Goal: Check status: Check status

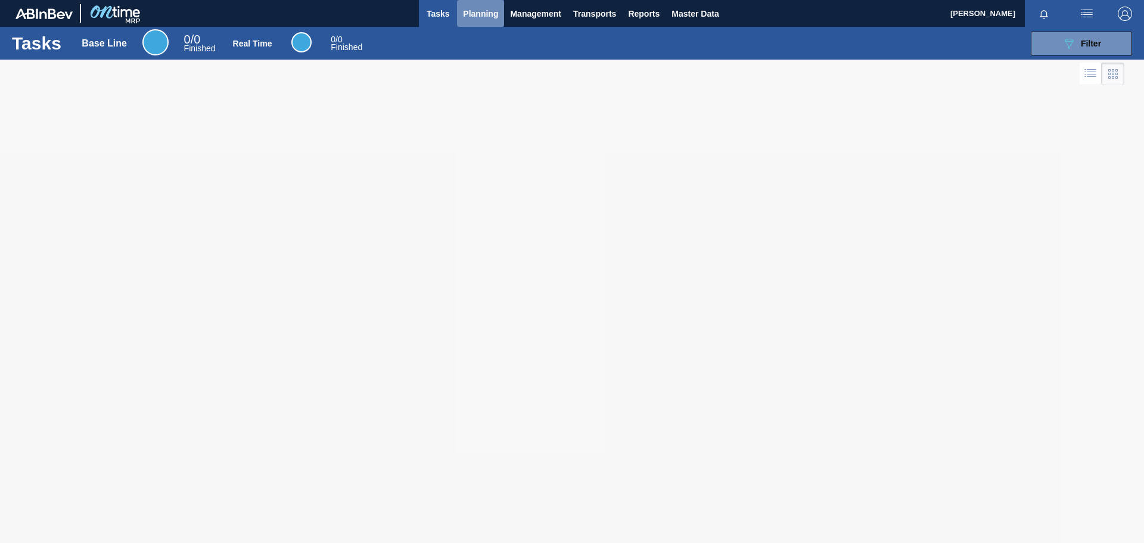
click at [479, 14] on span "Planning" at bounding box center [480, 14] width 35 height 14
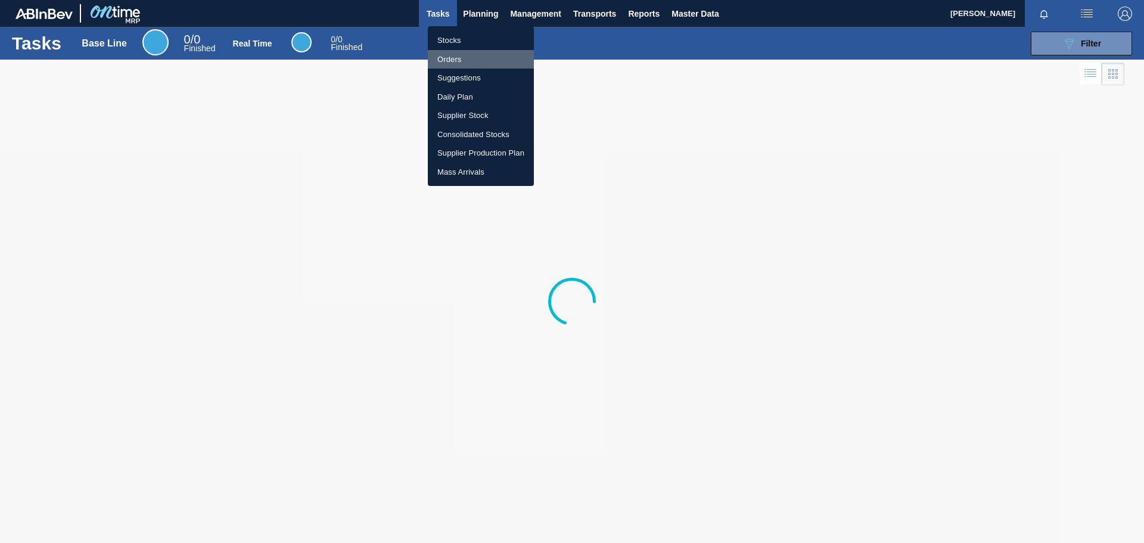
click at [455, 56] on li "Orders" at bounding box center [481, 59] width 106 height 19
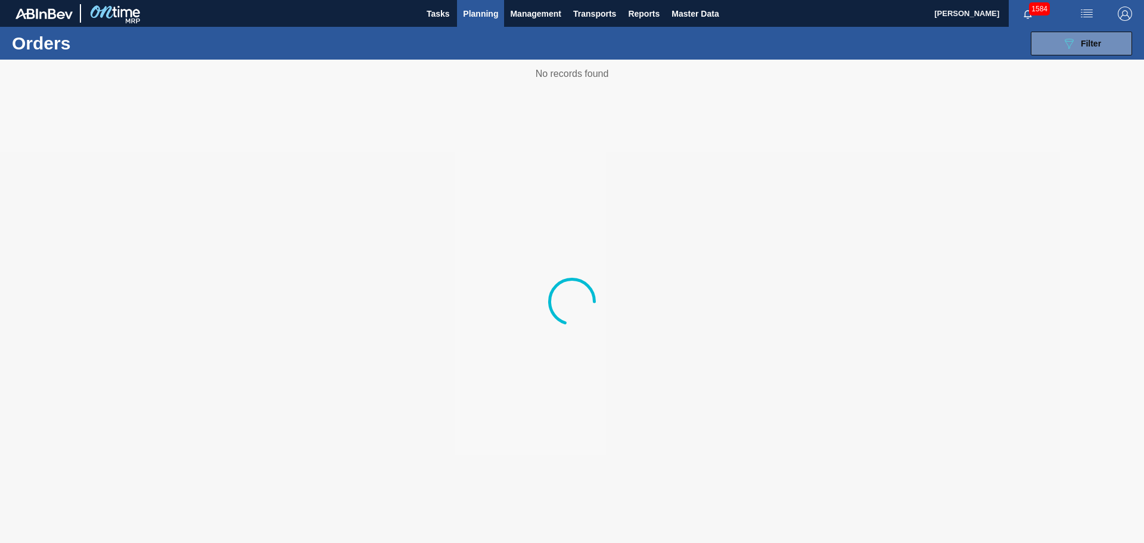
click at [486, 16] on span "Planning" at bounding box center [480, 14] width 35 height 14
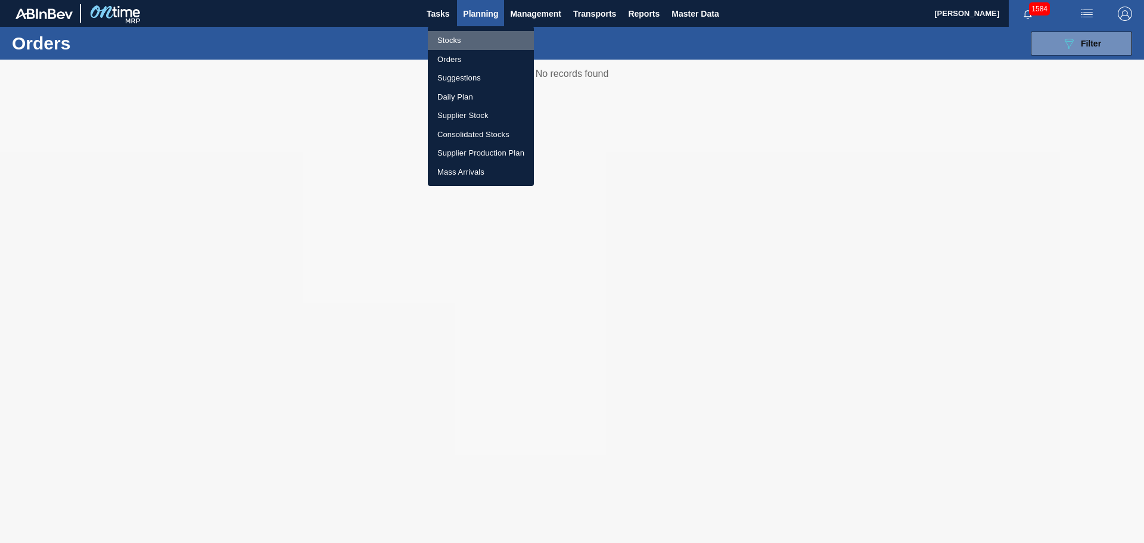
click at [458, 38] on li "Stocks" at bounding box center [481, 40] width 106 height 19
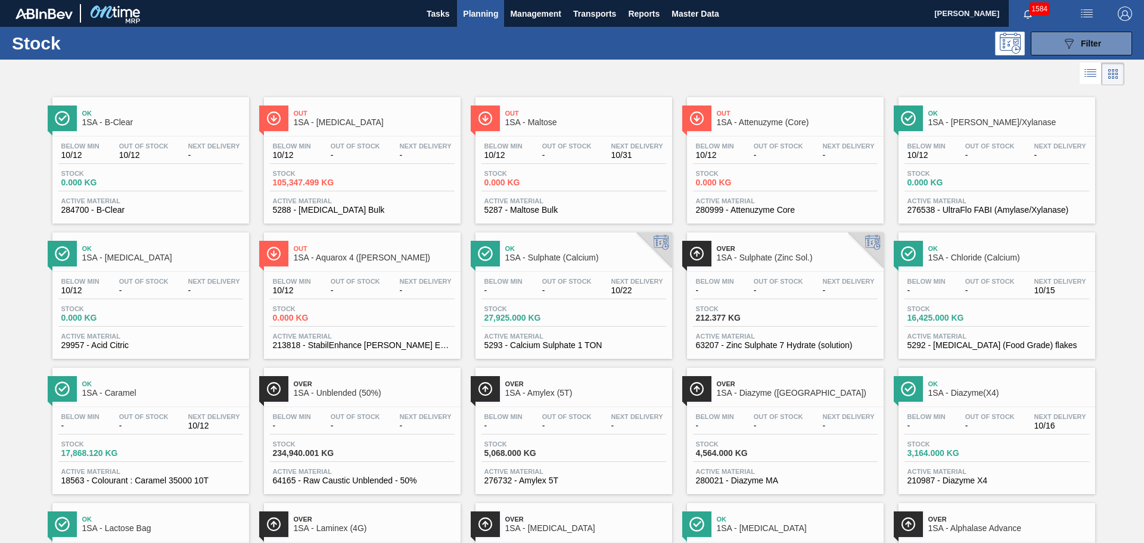
click at [370, 176] on div "Stock 105,347.499 KG" at bounding box center [362, 180] width 185 height 21
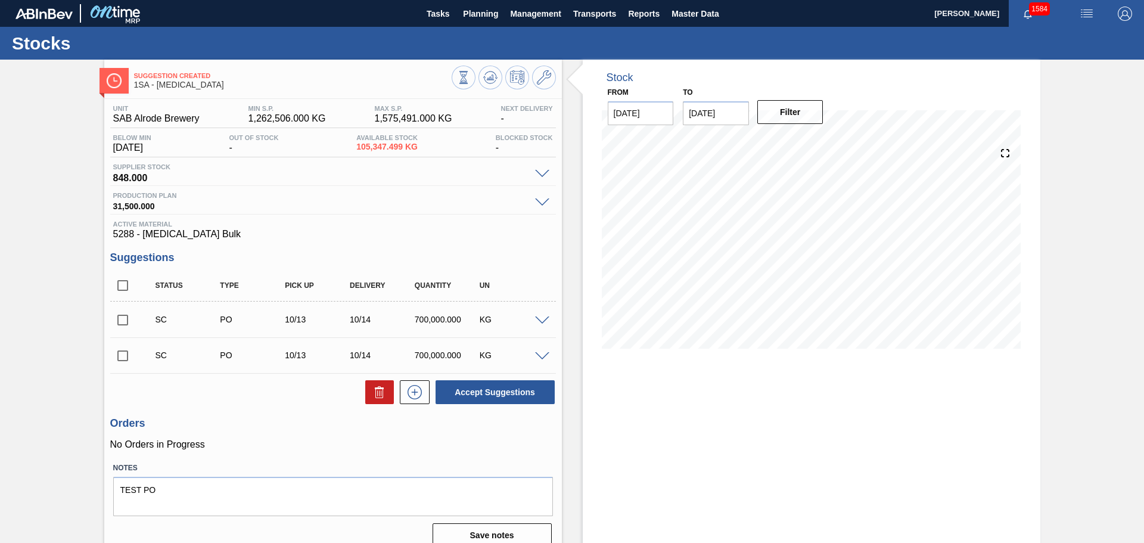
click at [542, 318] on span at bounding box center [542, 320] width 14 height 9
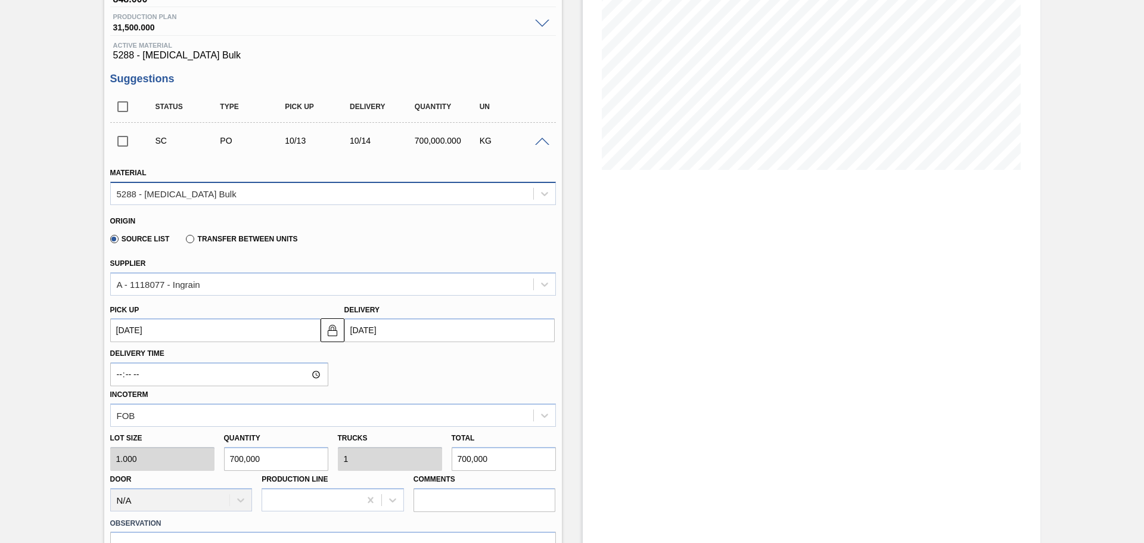
scroll to position [238, 0]
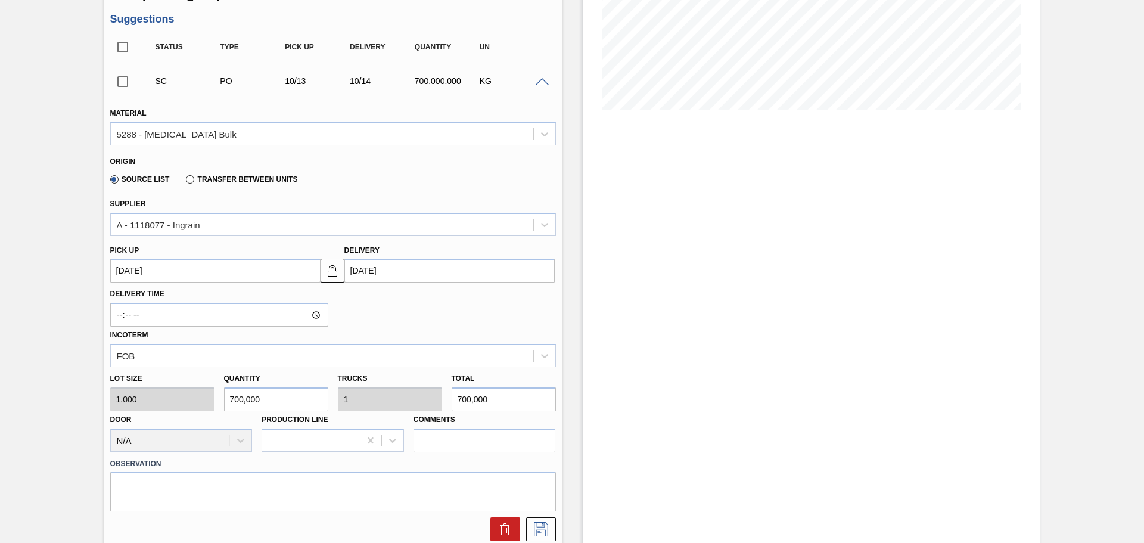
click at [391, 269] on input "[DATE]" at bounding box center [449, 271] width 210 height 24
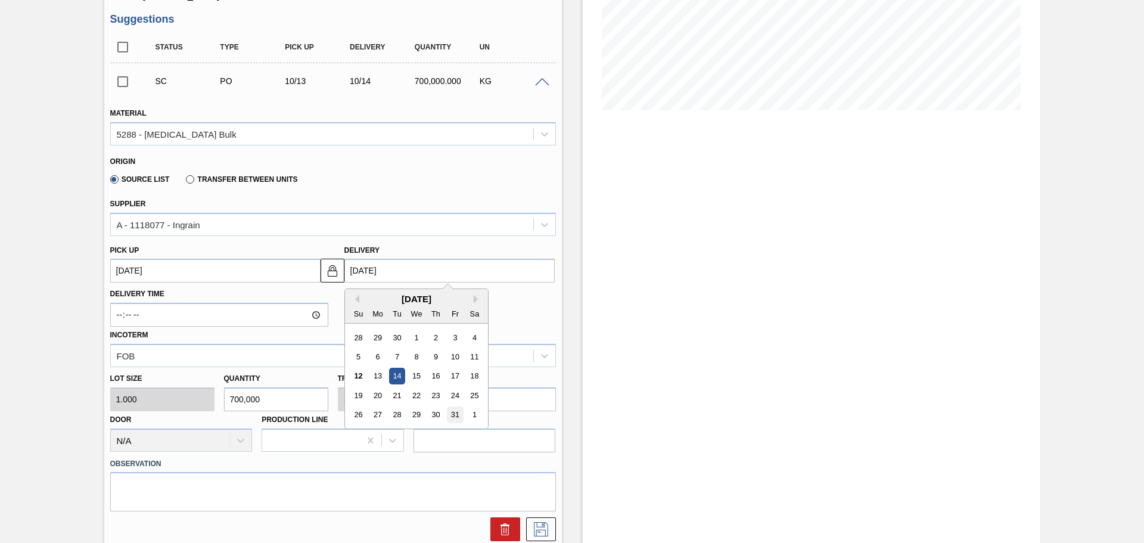
click at [457, 416] on div "31" at bounding box center [455, 415] width 16 height 16
type up3268899233 "[DATE]"
type input "[DATE]"
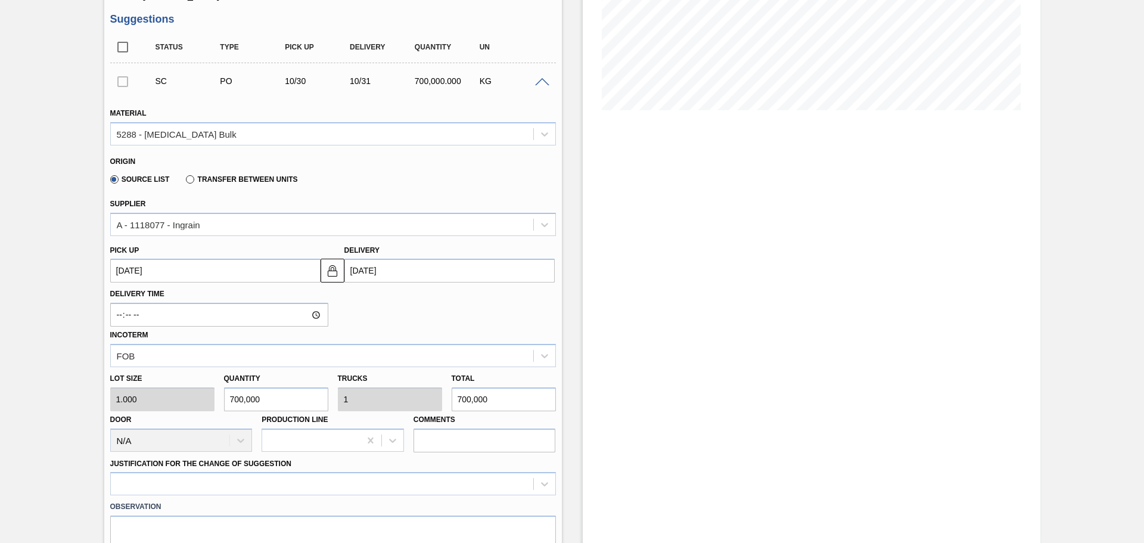
scroll to position [298, 0]
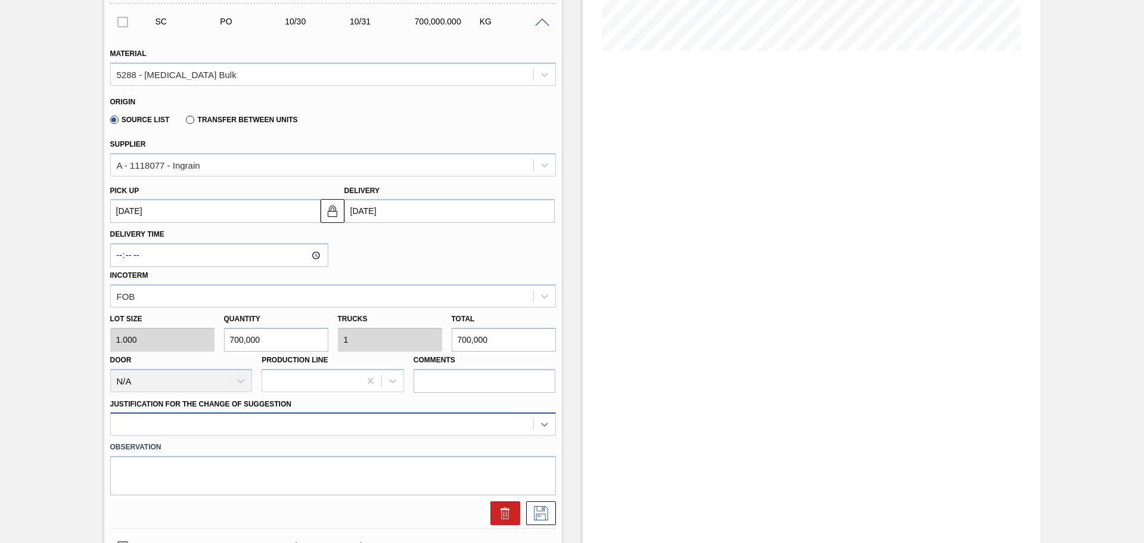
click at [549, 420] on div at bounding box center [333, 423] width 446 height 23
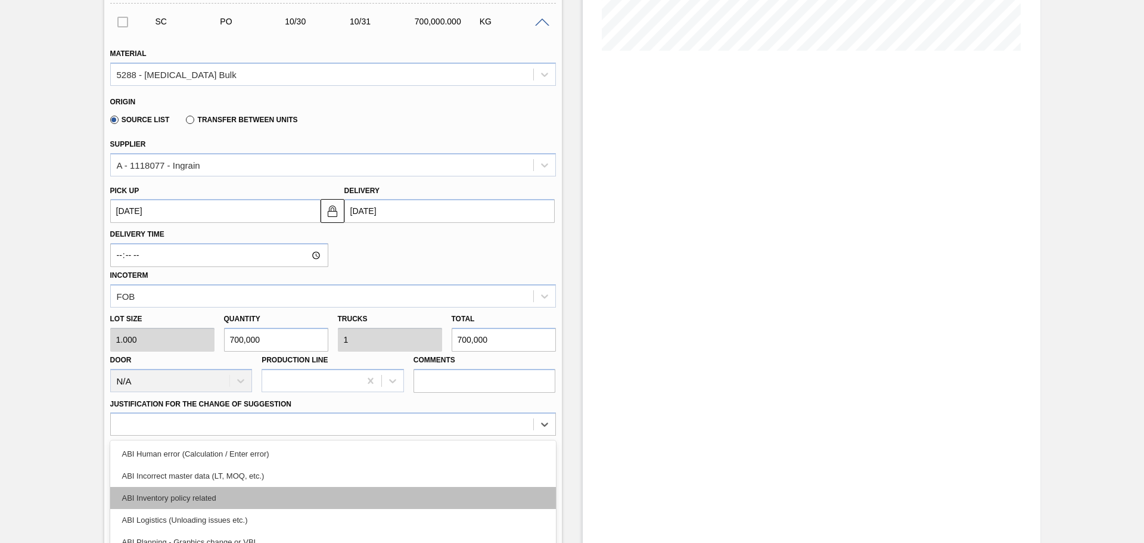
scroll to position [379, 0]
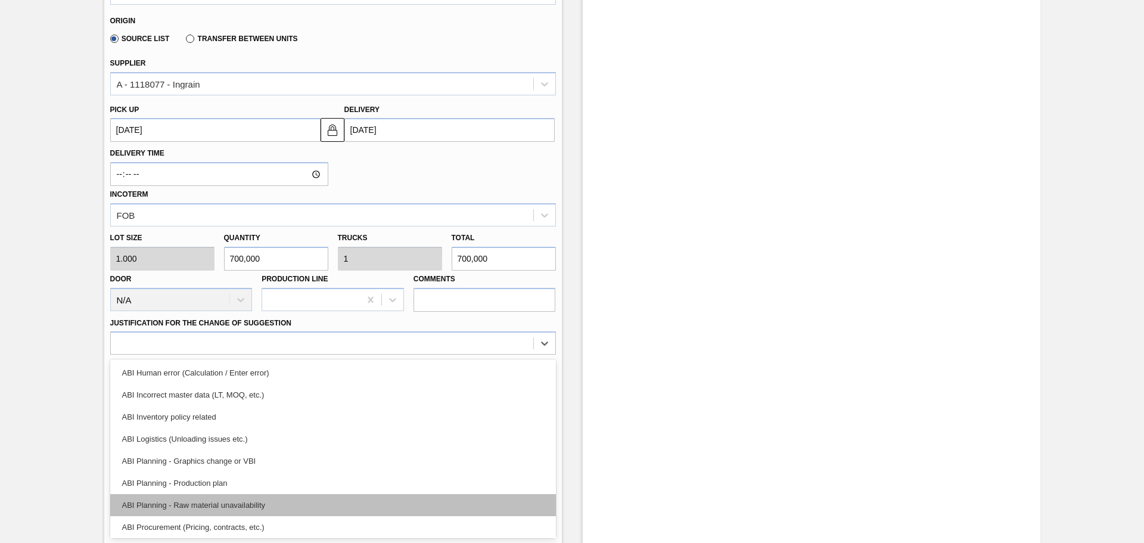
click at [276, 507] on div "ABI Planning - Raw material unavailability" at bounding box center [333, 505] width 446 height 22
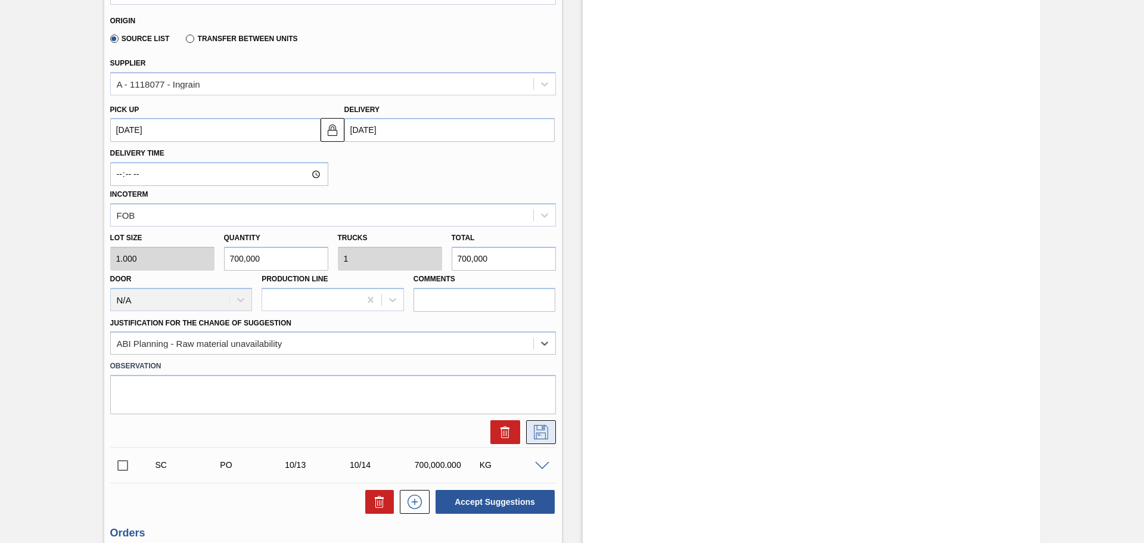
click at [538, 434] on icon at bounding box center [541, 431] width 6 height 10
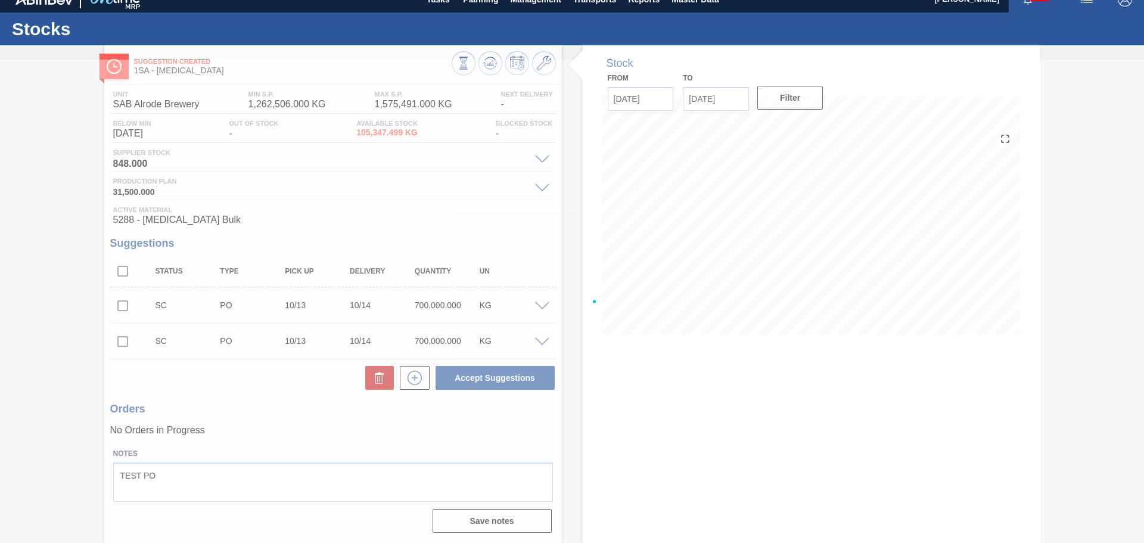
scroll to position [14, 0]
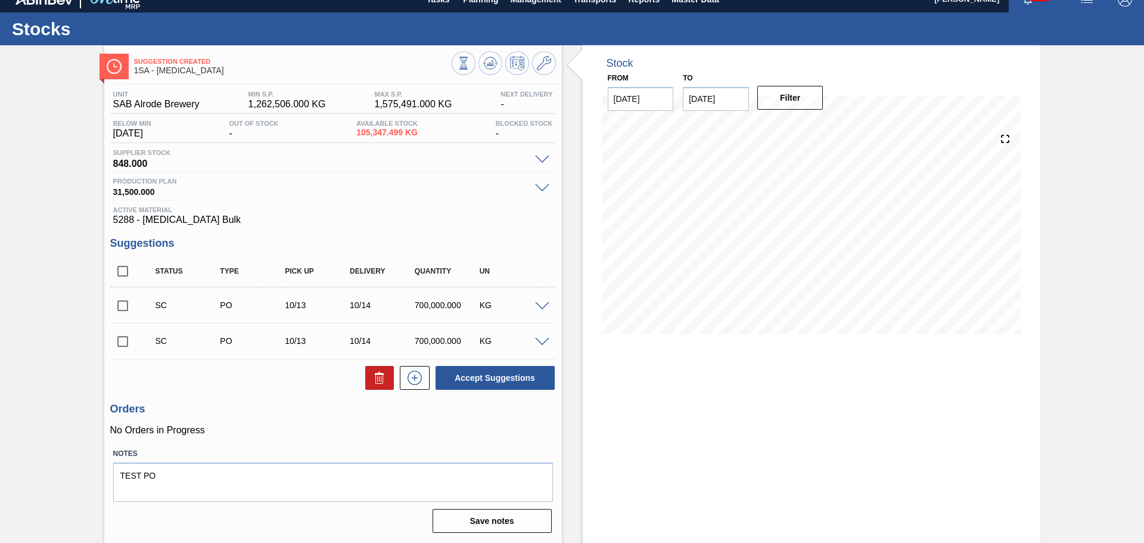
click at [539, 305] on span at bounding box center [542, 306] width 14 height 9
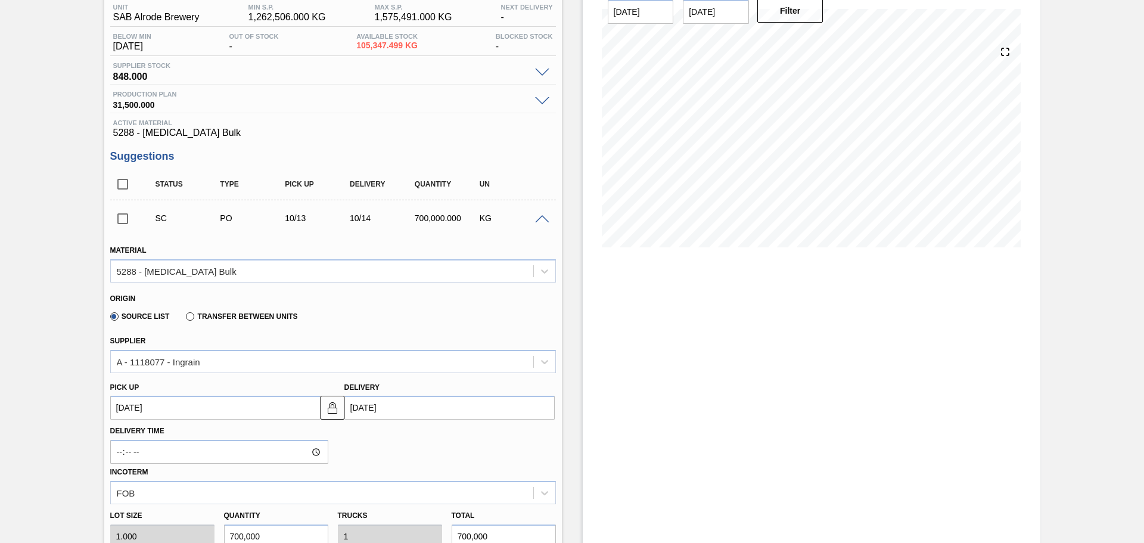
scroll to position [119, 0]
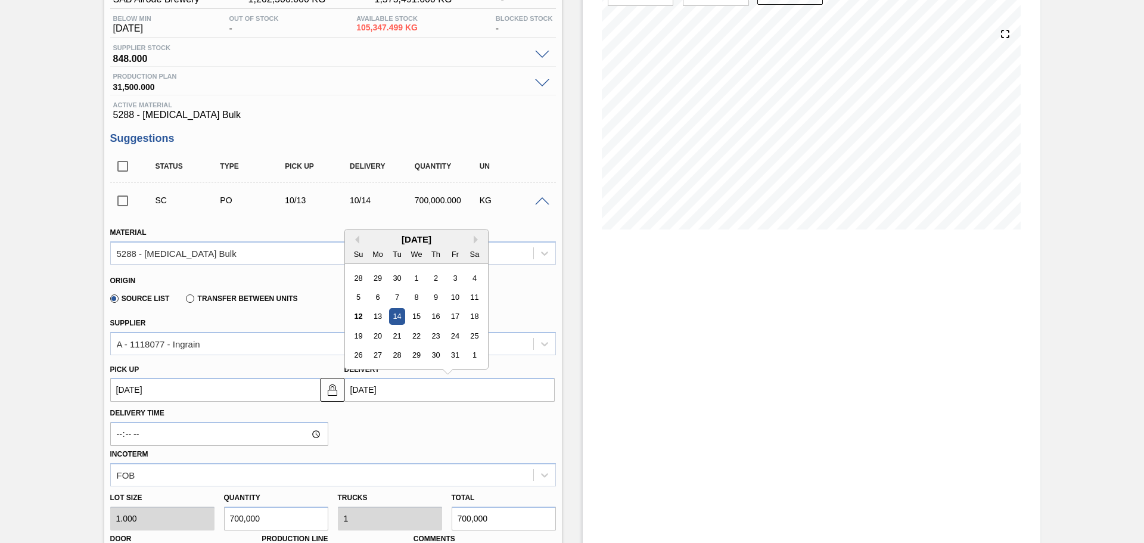
click at [392, 396] on input "[DATE]" at bounding box center [449, 390] width 210 height 24
click at [452, 356] on div "31" at bounding box center [455, 355] width 16 height 16
type up3268908549 "[DATE]"
type input "[DATE]"
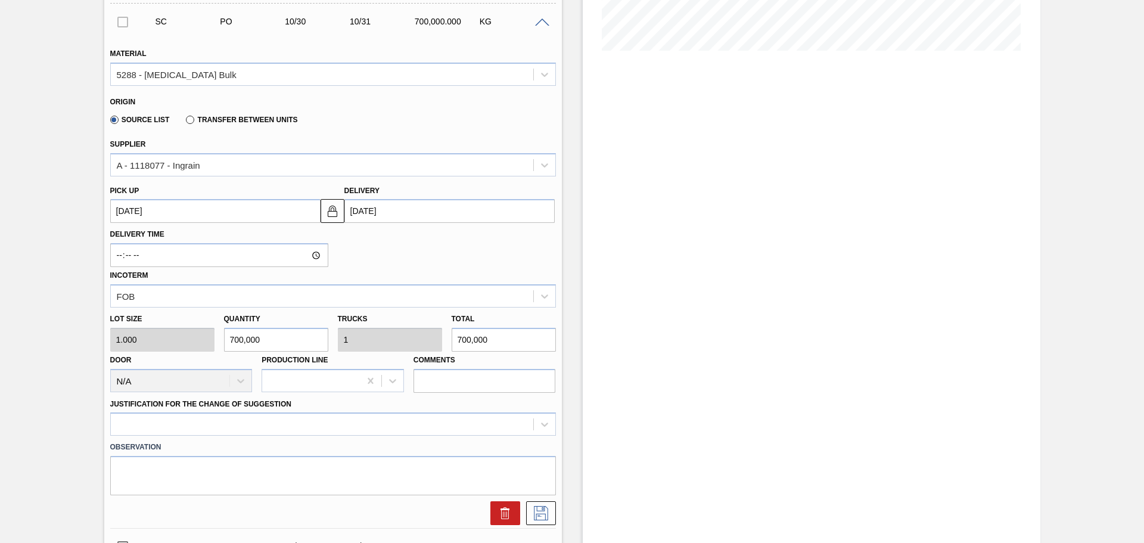
scroll to position [358, 0]
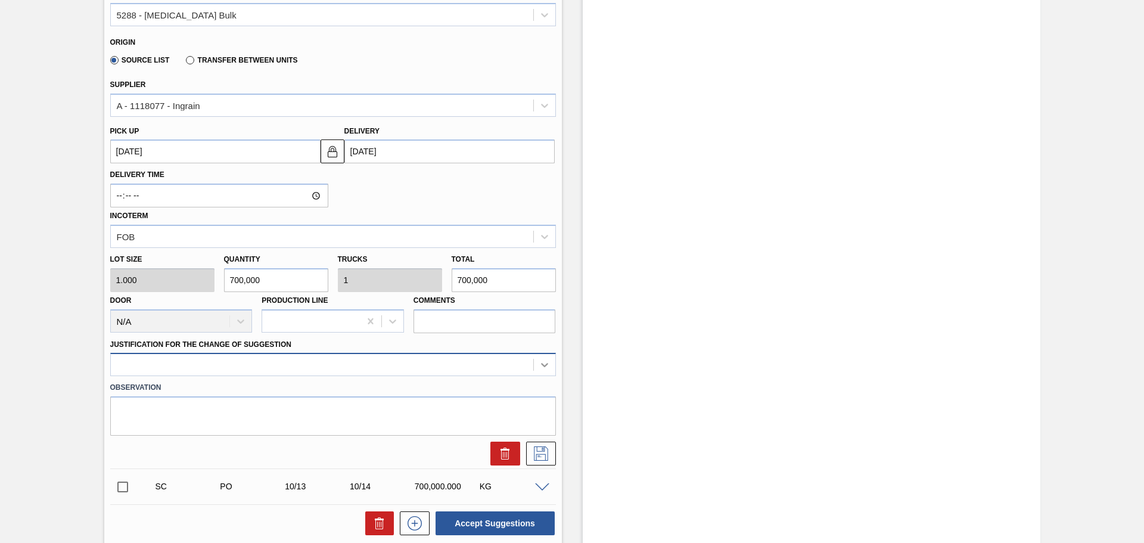
click at [539, 365] on div at bounding box center [333, 364] width 446 height 23
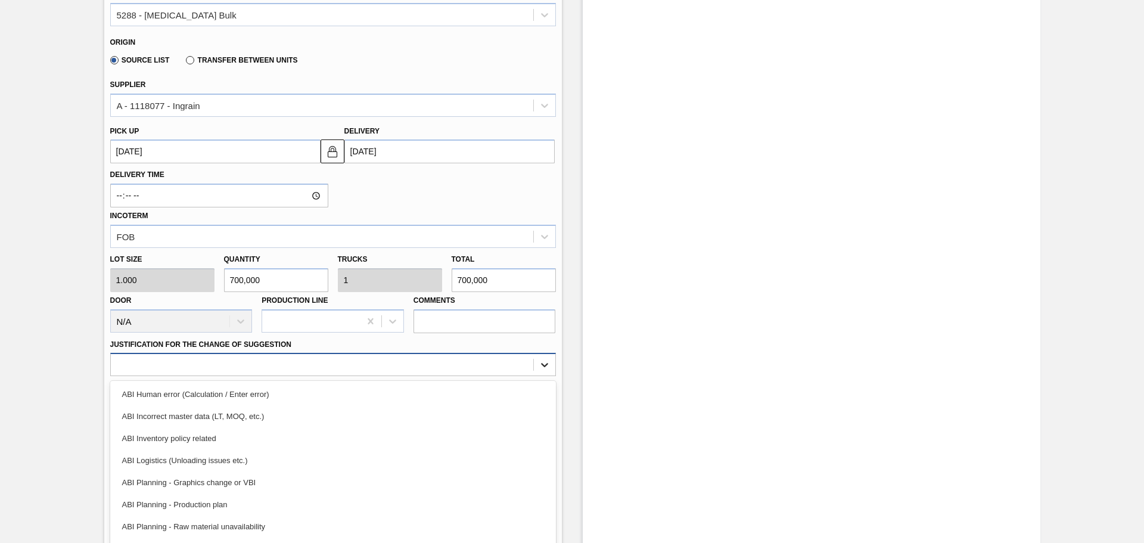
scroll to position [379, 0]
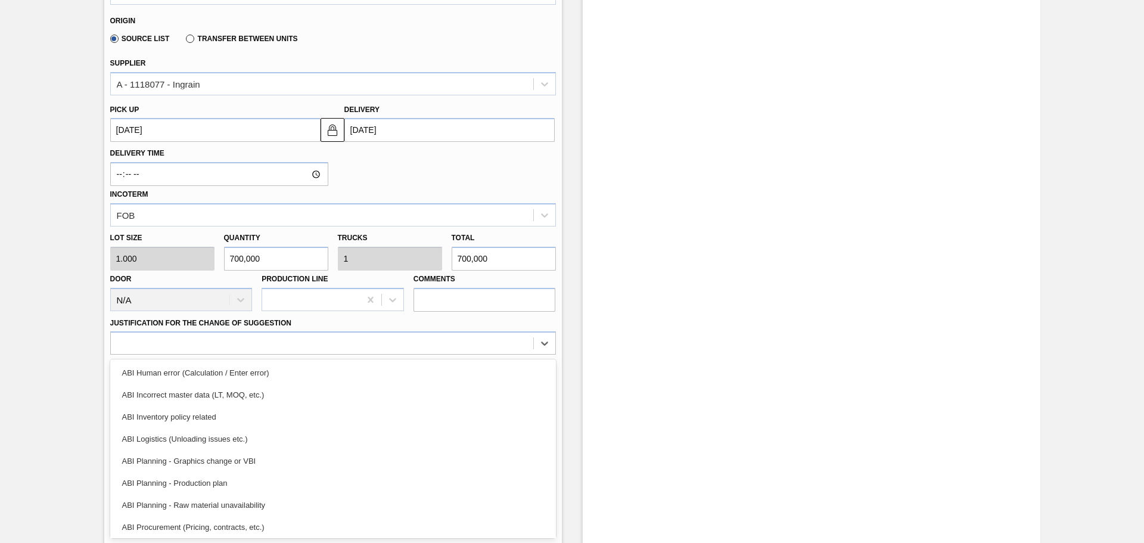
click at [312, 506] on div "ABI Planning - Raw material unavailability" at bounding box center [333, 505] width 446 height 22
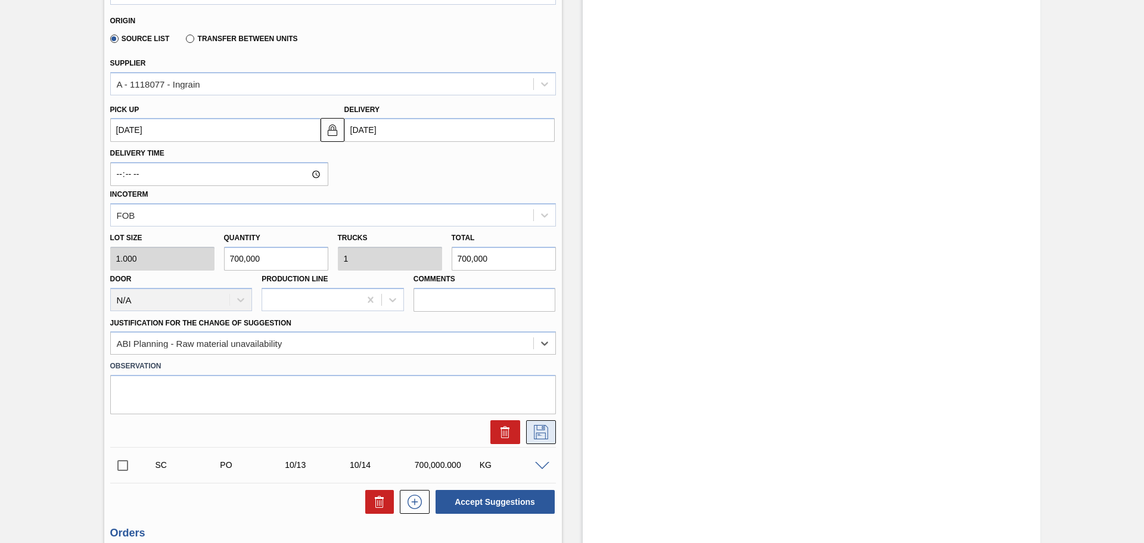
click at [541, 431] on icon at bounding box center [541, 432] width 19 height 14
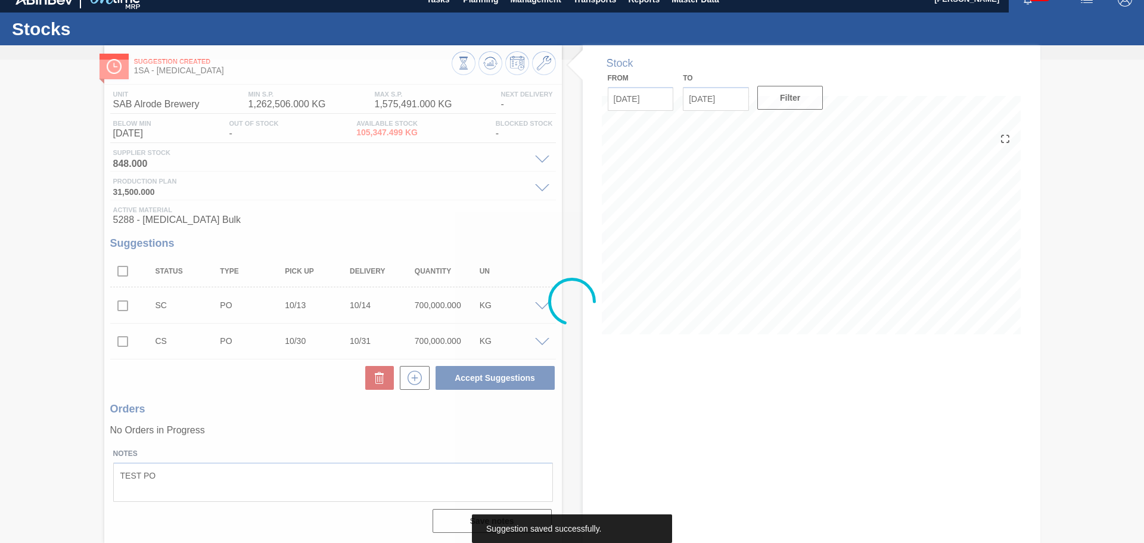
scroll to position [0, 0]
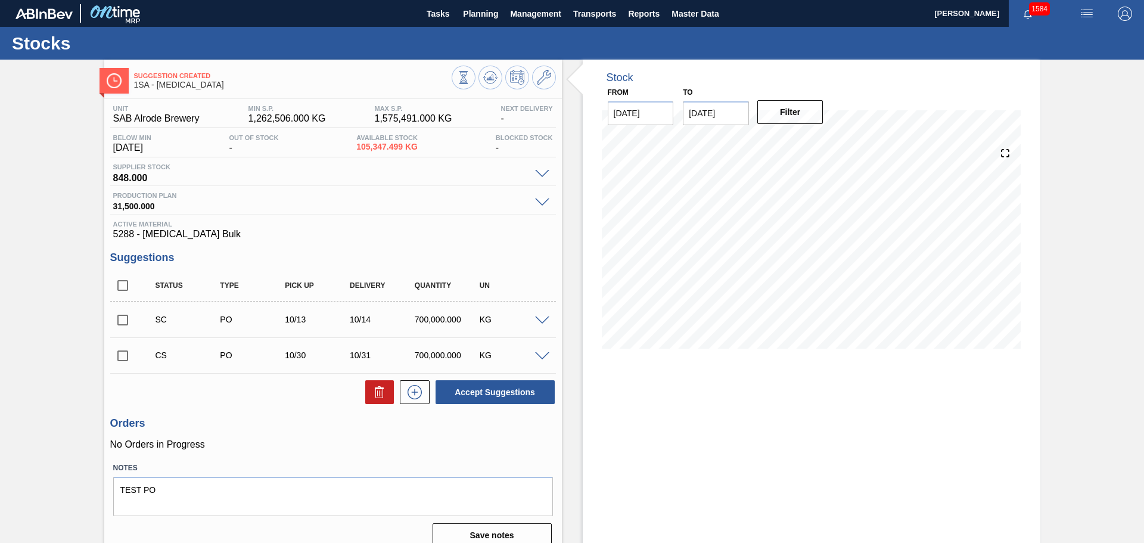
click at [120, 356] on input "checkbox" at bounding box center [122, 355] width 25 height 25
click at [488, 395] on button "Accept Suggestions" at bounding box center [495, 392] width 119 height 24
checkbox input "false"
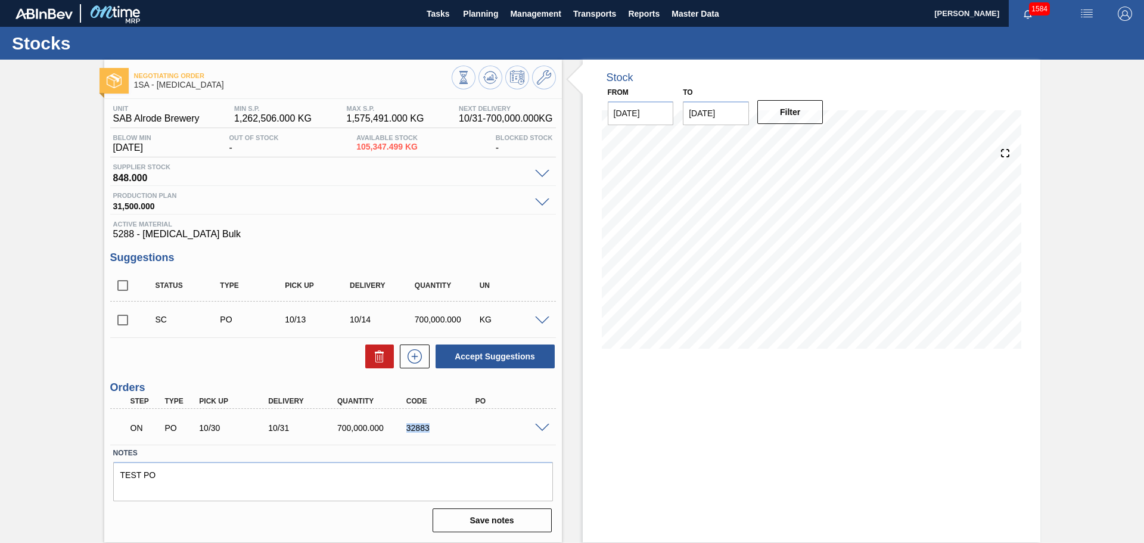
drag, startPoint x: 406, startPoint y: 428, endPoint x: 436, endPoint y: 428, distance: 29.8
click at [436, 428] on div "32883" at bounding box center [441, 428] width 77 height 10
copy div "32883"
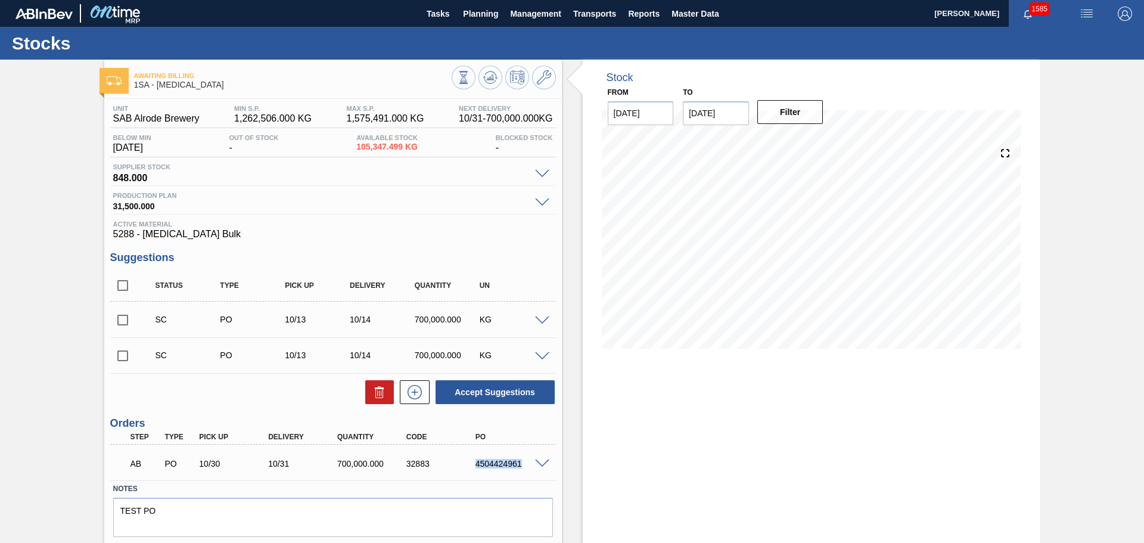
drag, startPoint x: 476, startPoint y: 465, endPoint x: 523, endPoint y: 465, distance: 47.7
click at [523, 465] on div "4504424961" at bounding box center [511, 464] width 77 height 10
copy div "4504424961"
